Goal: Transaction & Acquisition: Purchase product/service

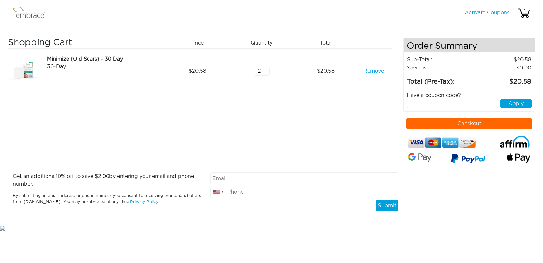
click at [269, 69] on input "2" at bounding box center [262, 71] width 16 height 9
click at [269, 69] on input "3" at bounding box center [262, 71] width 16 height 9
click at [269, 69] on input "4" at bounding box center [262, 71] width 16 height 9
type input "5"
click at [269, 69] on input "5" at bounding box center [262, 71] width 16 height 9
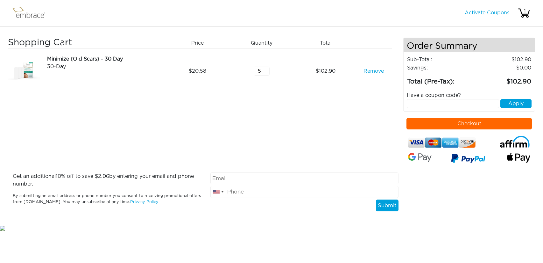
click at [260, 97] on div "Shopping Cart Price Quantity Qty Total Minimize (Old Scars) - 30 Day 30-Day Rem…" at bounding box center [206, 105] width 396 height 135
click at [315, 116] on div "Shopping Cart Price Quantity Qty Total Minimize (Old Scars) - 30 Day 30-Day Rem…" at bounding box center [206, 105] width 396 height 135
click at [464, 104] on input "text" at bounding box center [453, 103] width 92 height 9
paste input "SEPTEMBERSTEAL"
type input "SEPTEMBERSTEAL"
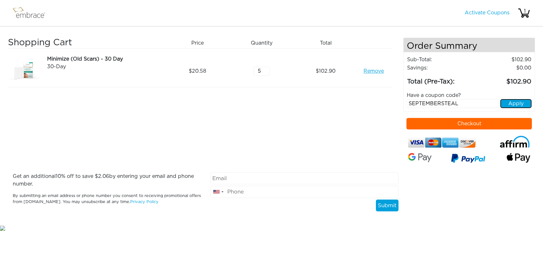
click at [516, 100] on button "Apply" at bounding box center [516, 103] width 31 height 9
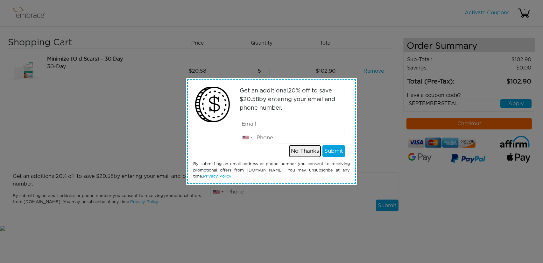
click at [308, 154] on button "No Thanks" at bounding box center [305, 151] width 32 height 12
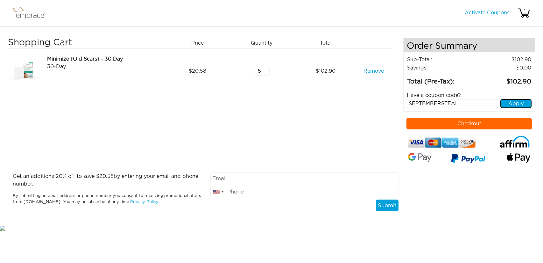
click at [517, 103] on button "Apply" at bounding box center [516, 103] width 31 height 9
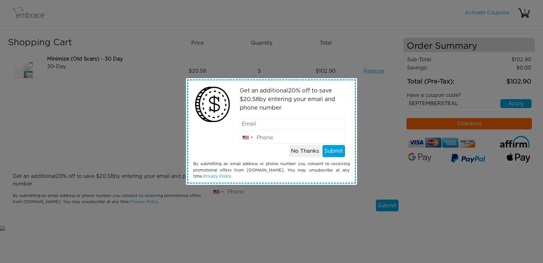
click at [257, 123] on input "email" at bounding box center [293, 124] width 106 height 12
type input "[EMAIL_ADDRESS][DOMAIN_NAME]"
type input "0212565000"
click at [331, 153] on button "Submit" at bounding box center [334, 151] width 23 height 12
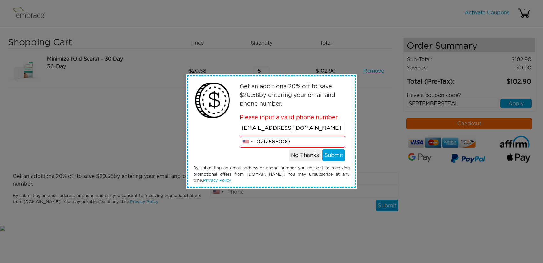
click at [285, 143] on input "0212565000" at bounding box center [293, 142] width 106 height 12
paste input "2125650000"
type input "2125650000"
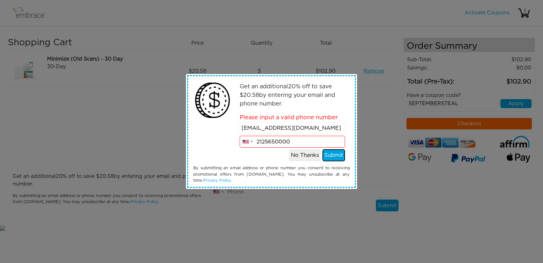
click at [332, 158] on button "Submit" at bounding box center [334, 155] width 23 height 12
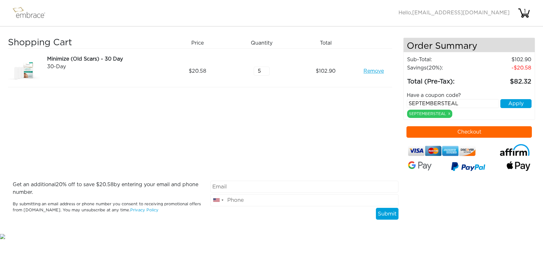
click at [521, 60] on td "102.90" at bounding box center [504, 59] width 56 height 8
copy td "102.90"
